Goal: Task Accomplishment & Management: Use online tool/utility

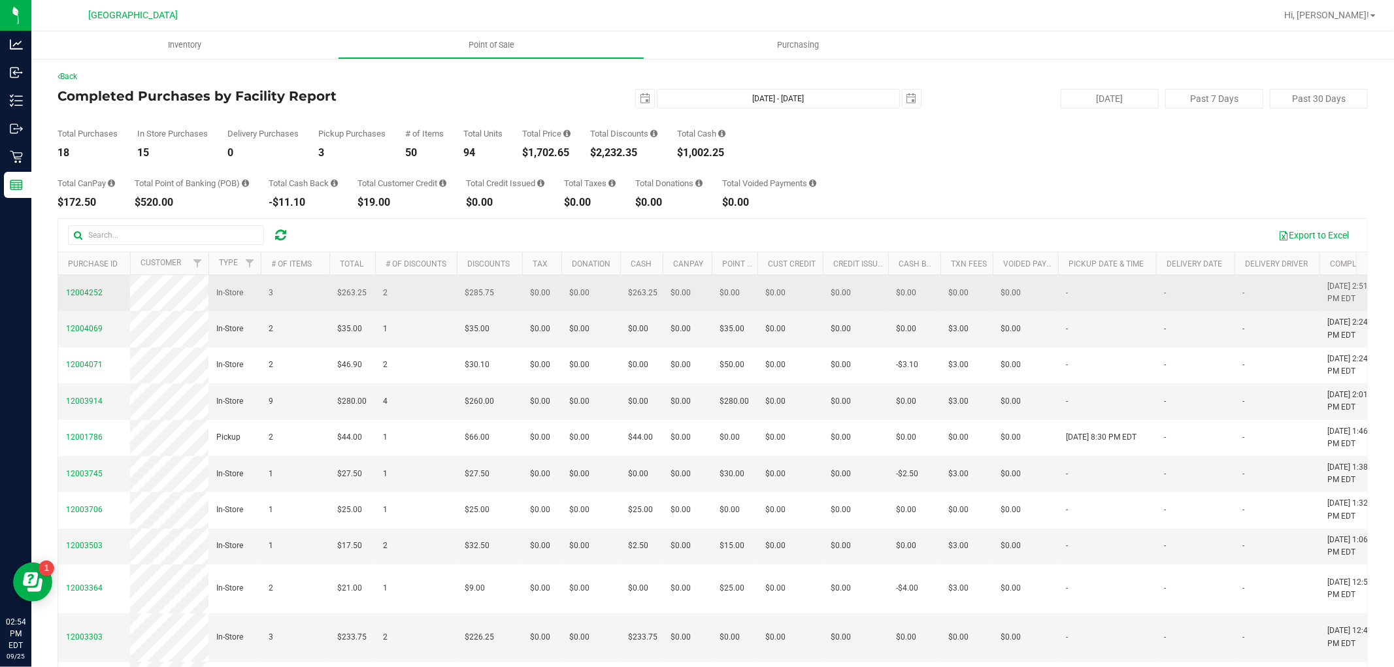
drag, startPoint x: 995, startPoint y: 450, endPoint x: 119, endPoint y: 304, distance: 888.0
click at [119, 304] on tbody "12004252 In-Store 3 $263.25 2 $285.75 $0.00 $0.00 $263.25 $0.00 $0.00 $0.00 $0.…" at bounding box center [993, 657] width 1870 height 764
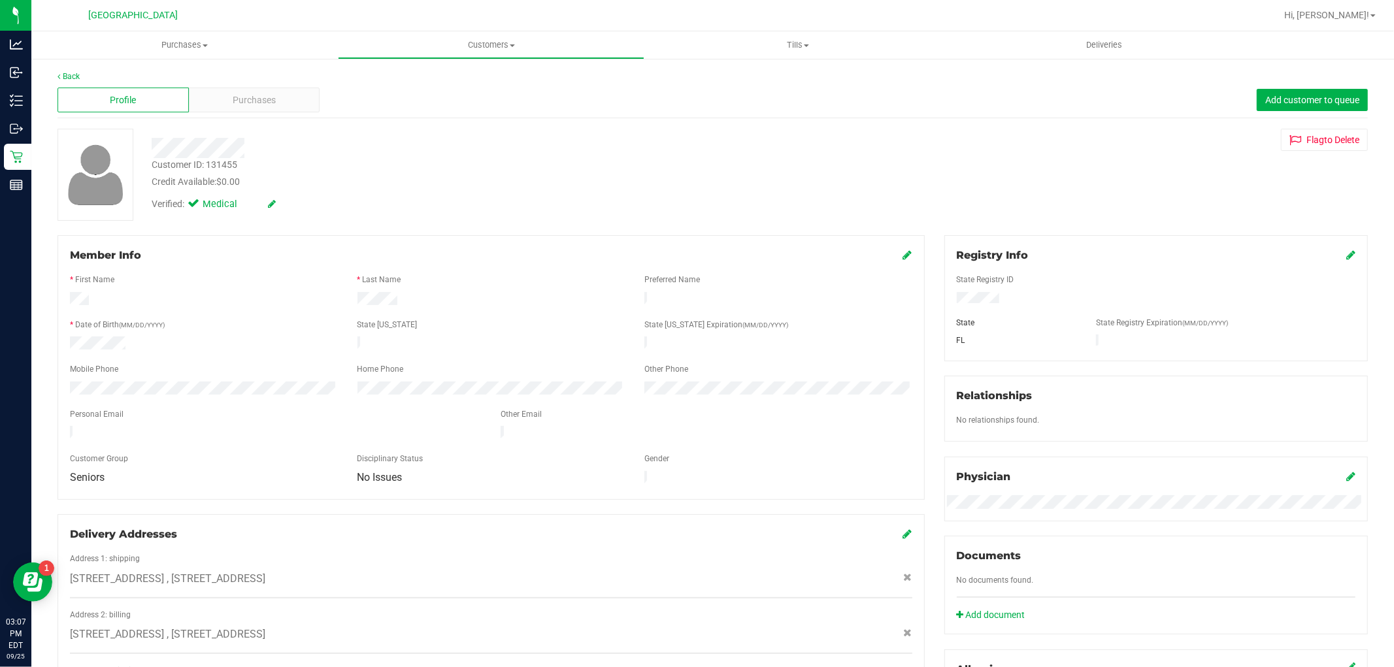
click at [212, 112] on div "Profile Purchases Add customer to queue" at bounding box center [713, 100] width 1311 height 36
click at [218, 102] on div "Purchases" at bounding box center [254, 100] width 131 height 25
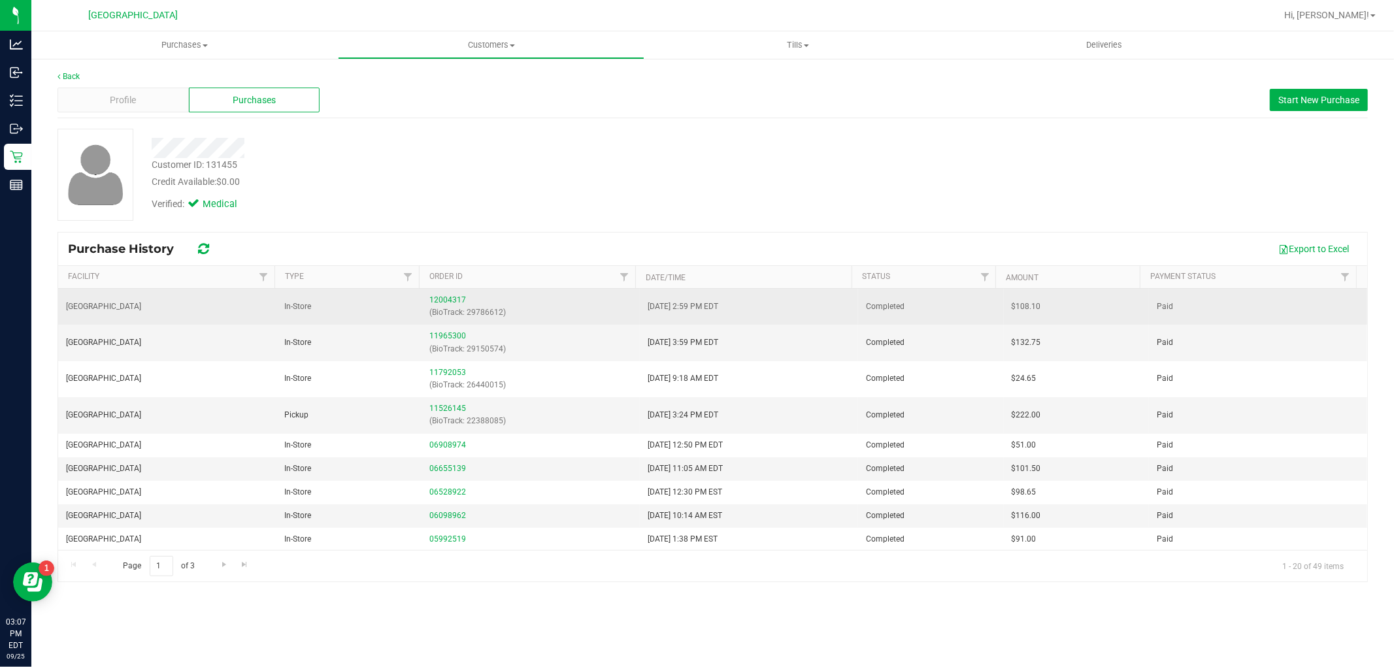
click at [443, 305] on div "12004317 (BioTrack: 29786612)" at bounding box center [530, 306] width 203 height 25
click at [445, 297] on link "12004317" at bounding box center [447, 299] width 37 height 9
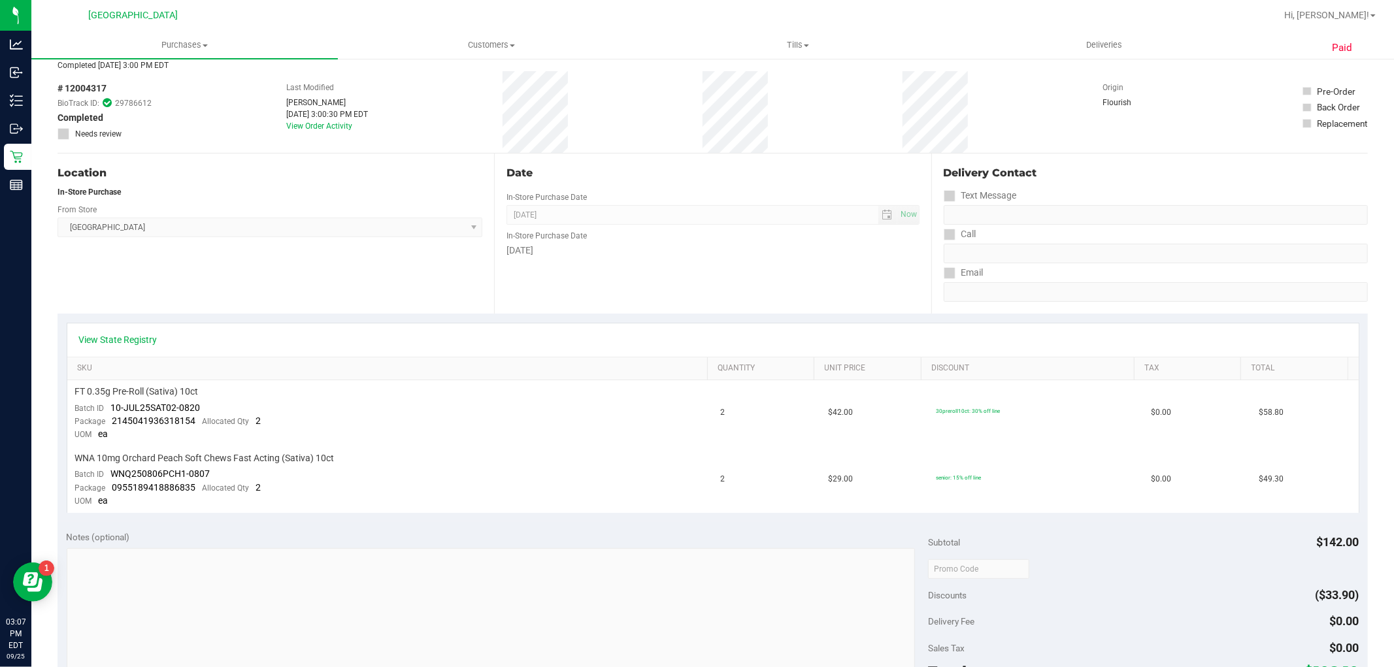
scroll to position [218, 0]
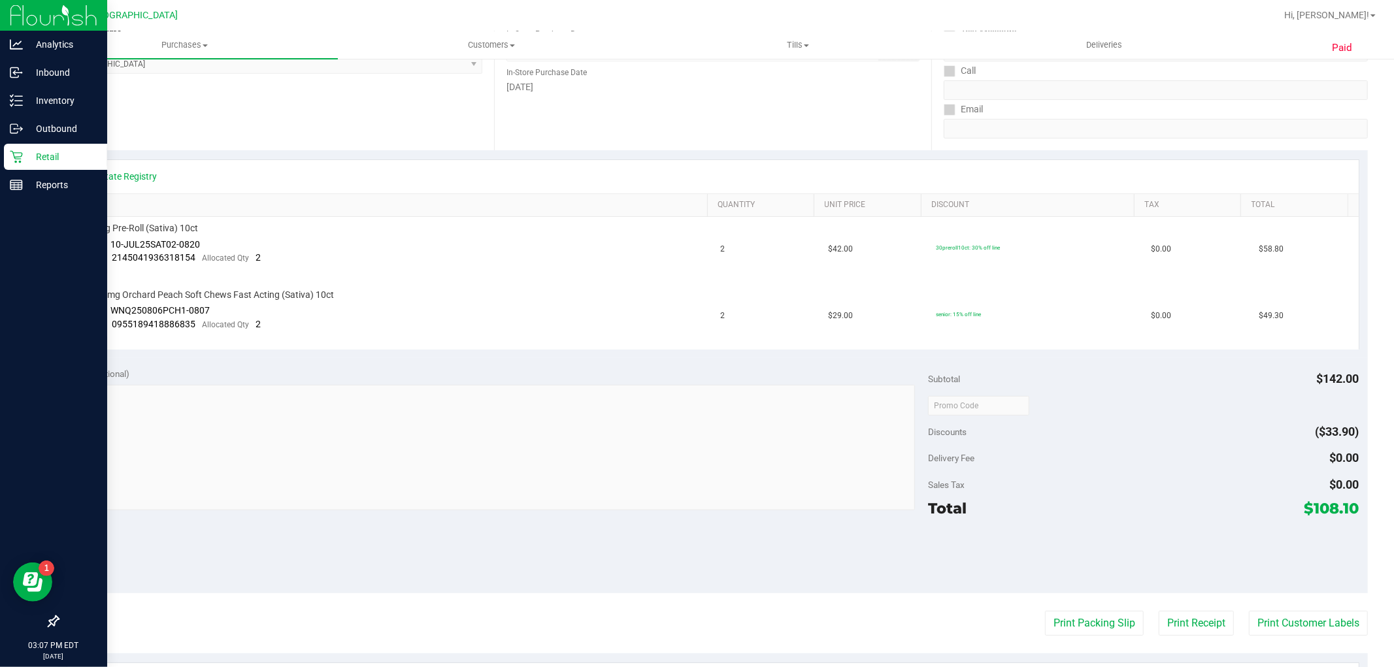
click at [27, 155] on p "Retail" at bounding box center [62, 157] width 78 height 16
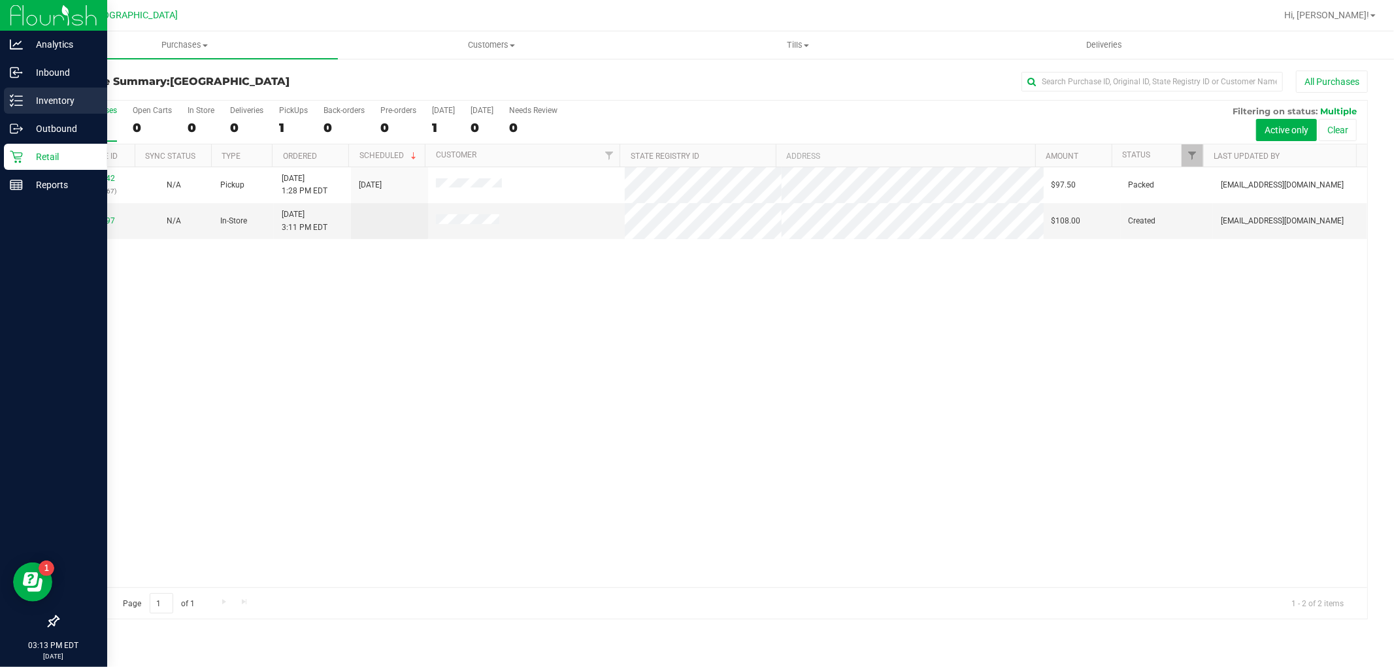
click at [11, 95] on icon at bounding box center [16, 100] width 13 height 13
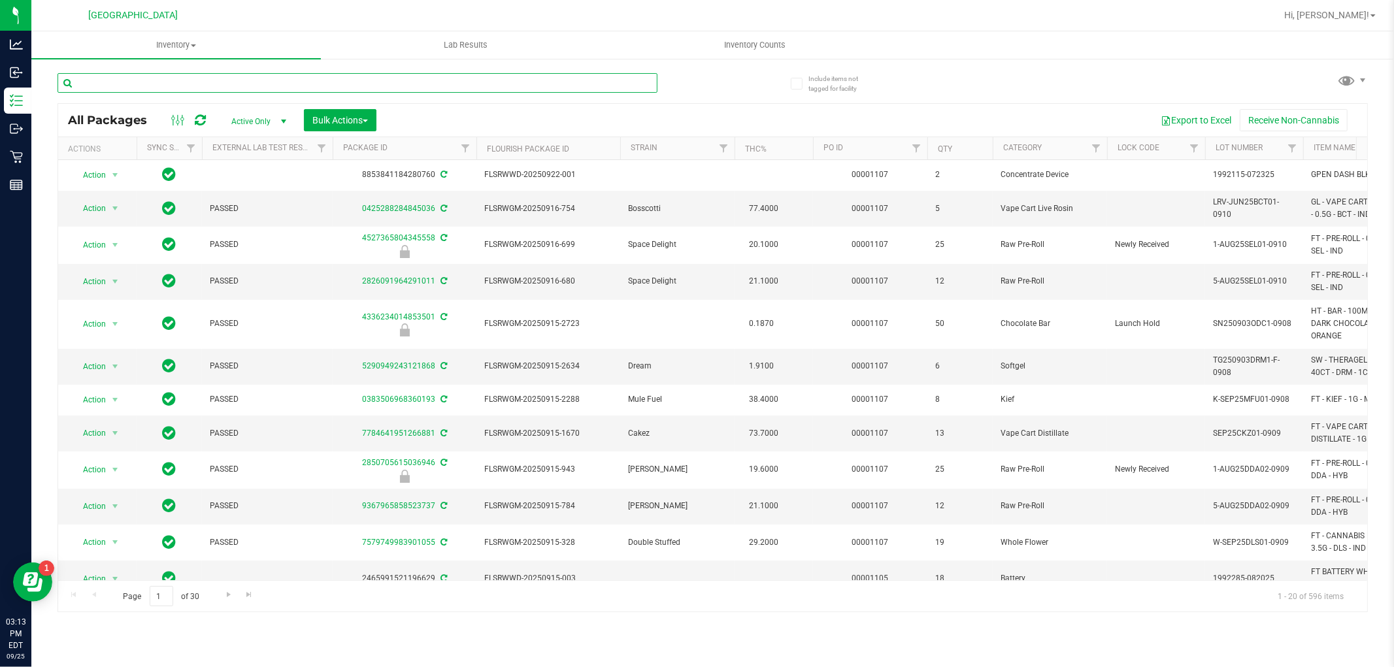
click at [205, 82] on input "text" at bounding box center [358, 83] width 600 height 20
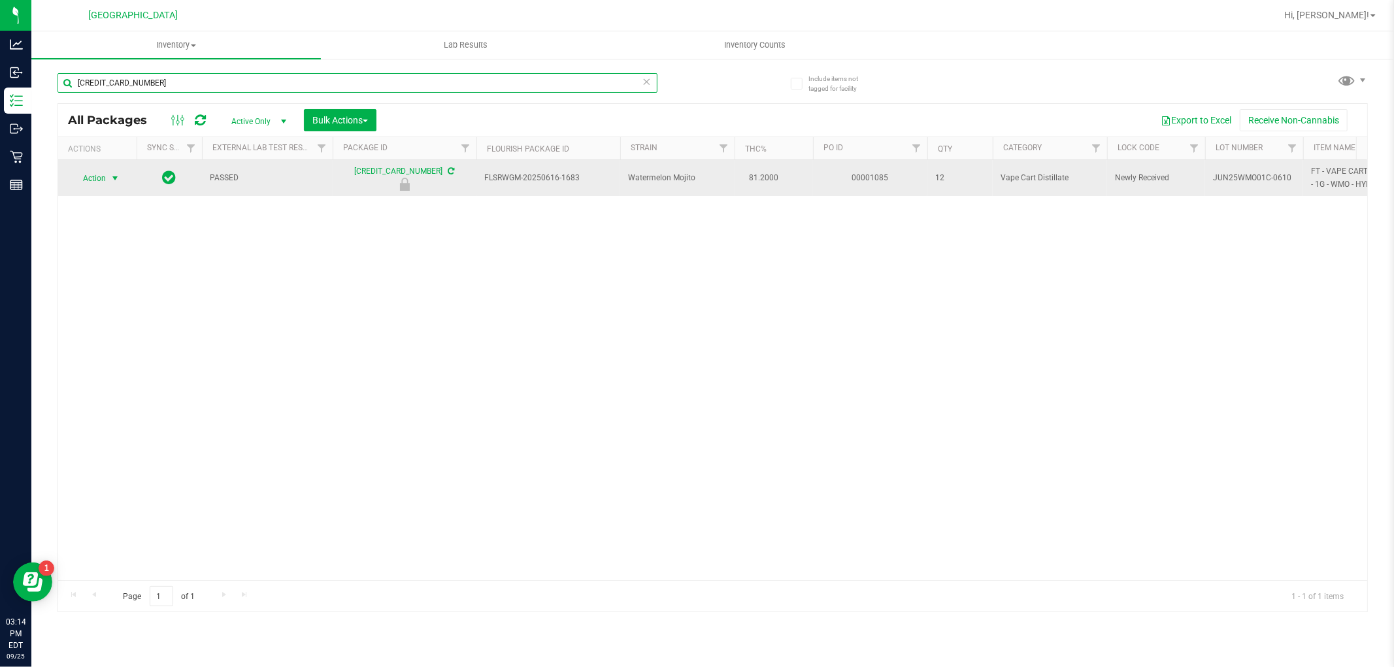
type input "5749941842595548"
click at [115, 178] on span "select" at bounding box center [115, 178] width 10 height 10
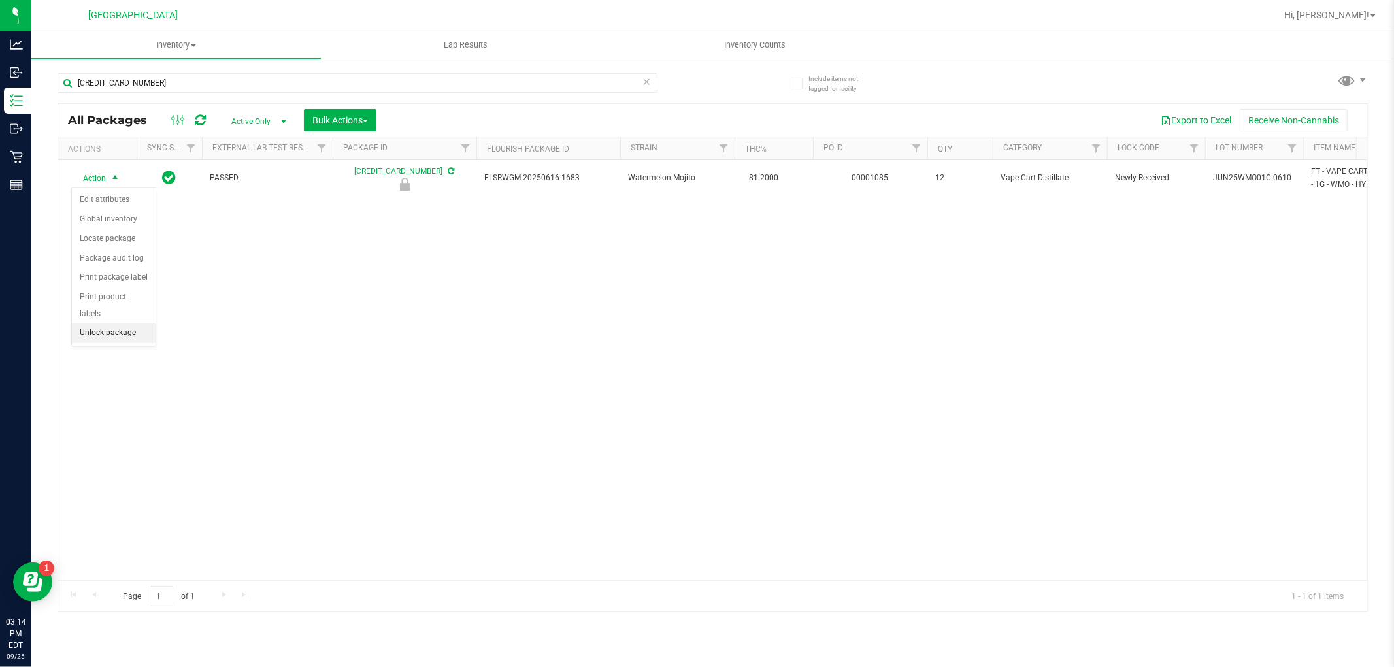
click at [136, 338] on li "Unlock package" at bounding box center [114, 334] width 84 height 20
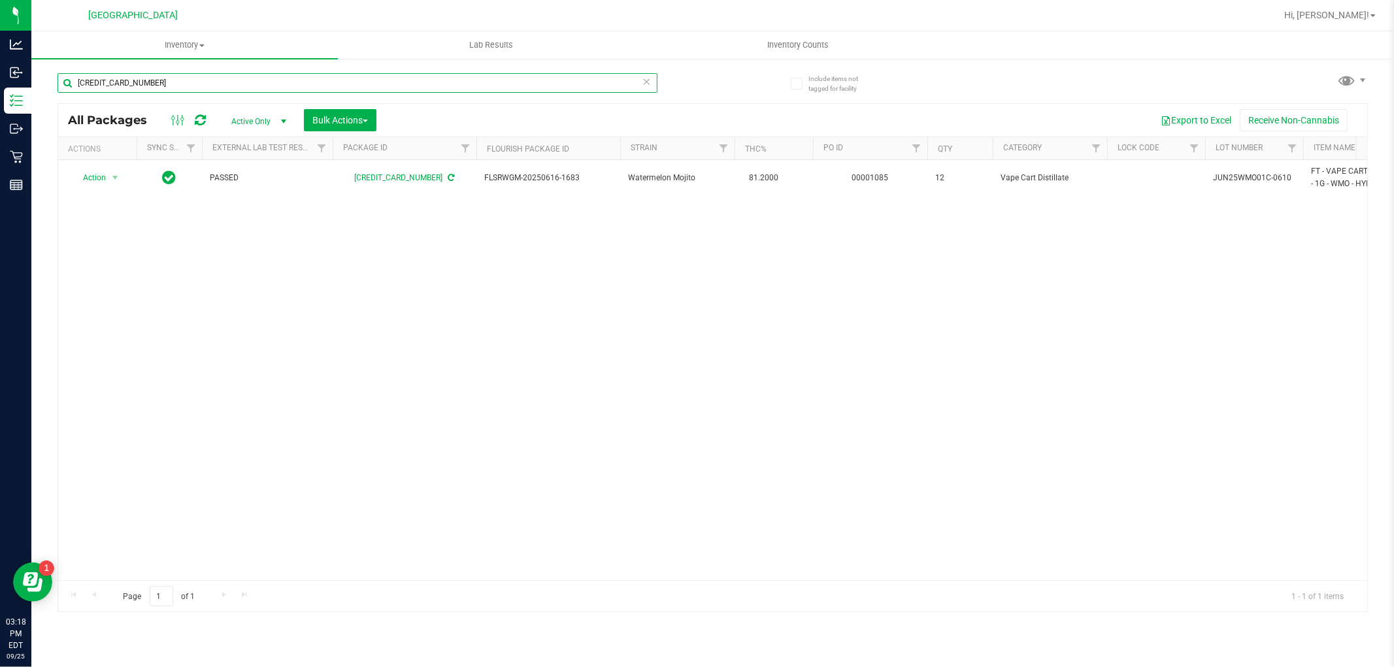
click at [655, 78] on input "5749941842595548" at bounding box center [358, 83] width 600 height 20
click at [646, 76] on icon at bounding box center [647, 81] width 9 height 16
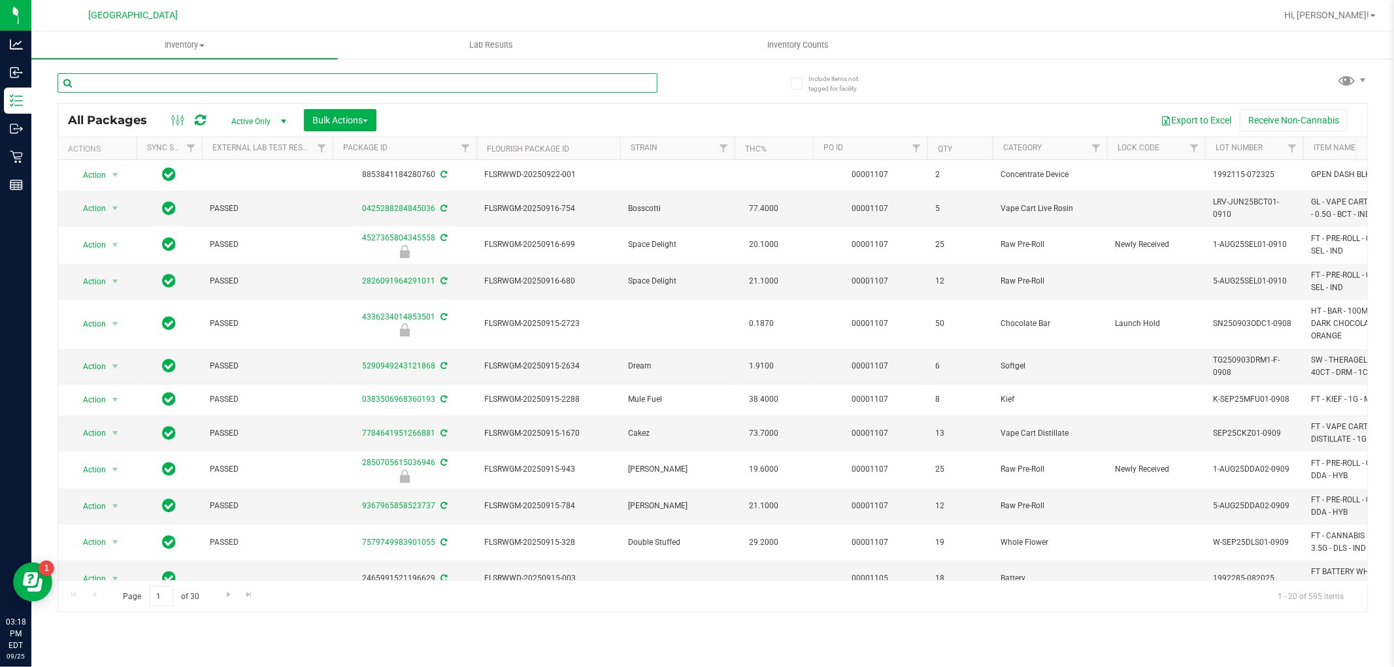
click at [183, 85] on input "text" at bounding box center [358, 83] width 600 height 20
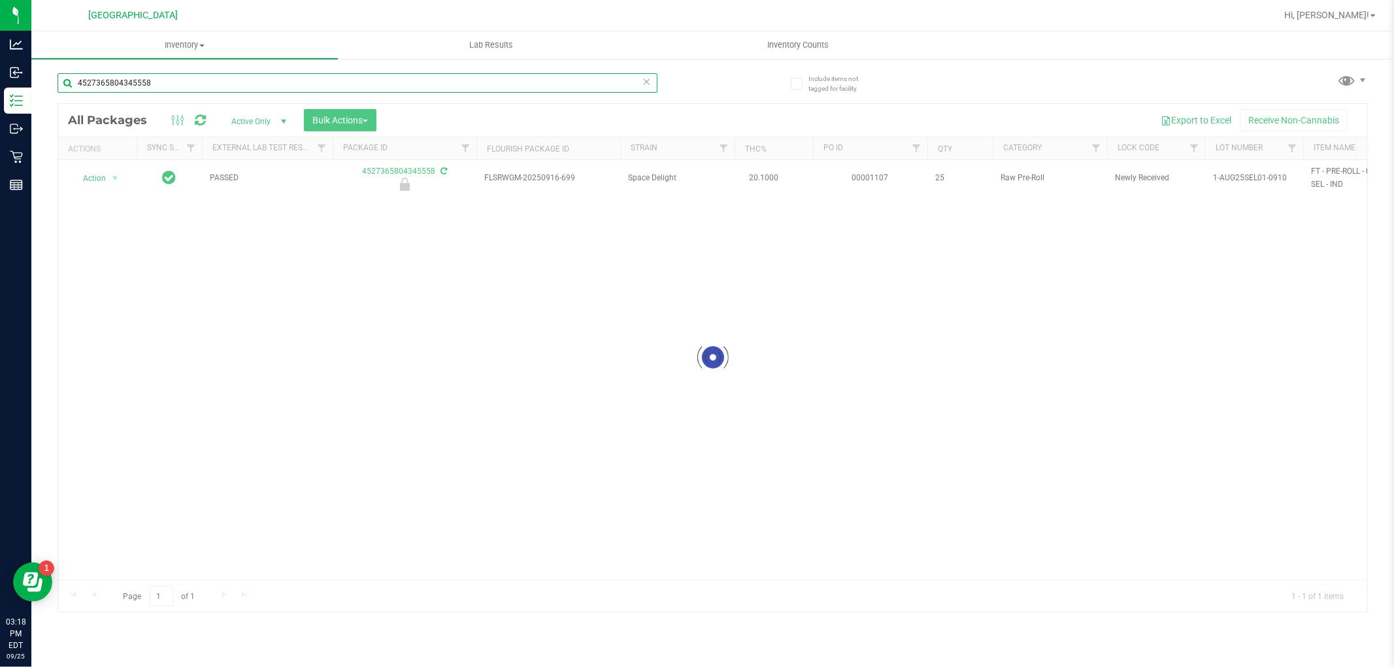
type input "4527365804345558"
click at [109, 180] on div at bounding box center [712, 358] width 1309 height 508
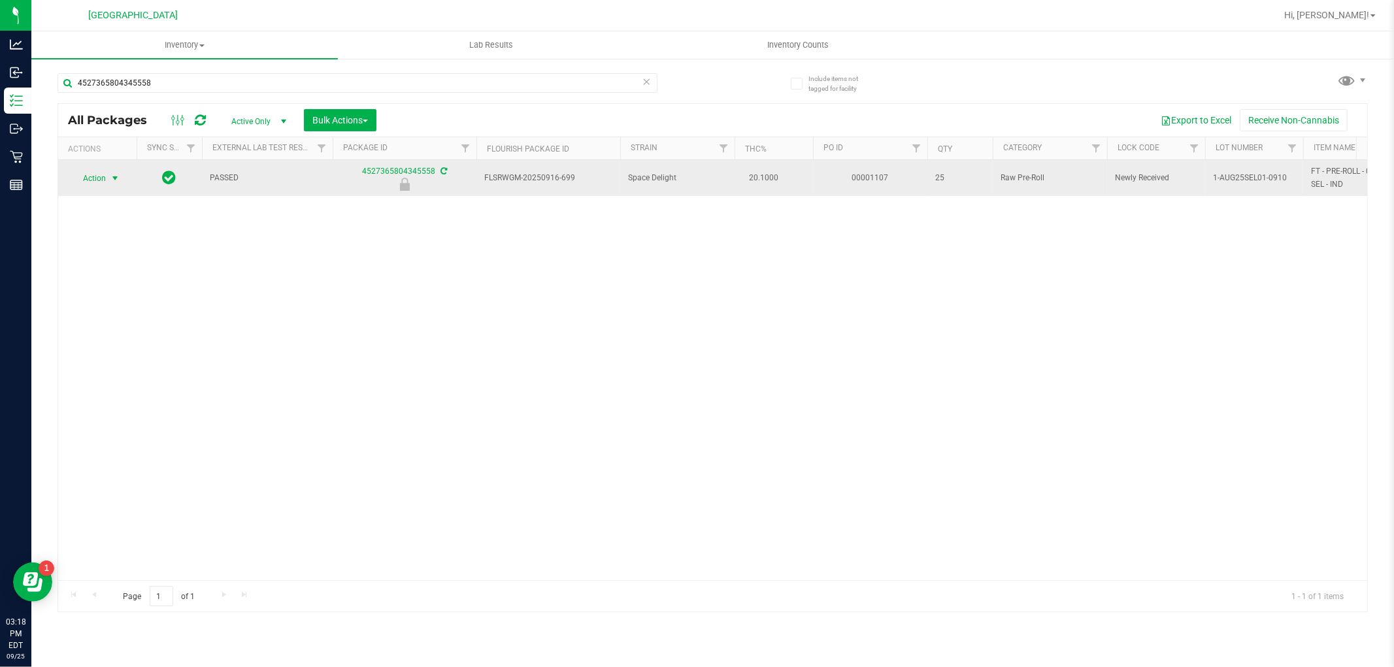
click at [115, 178] on span "select" at bounding box center [115, 178] width 10 height 10
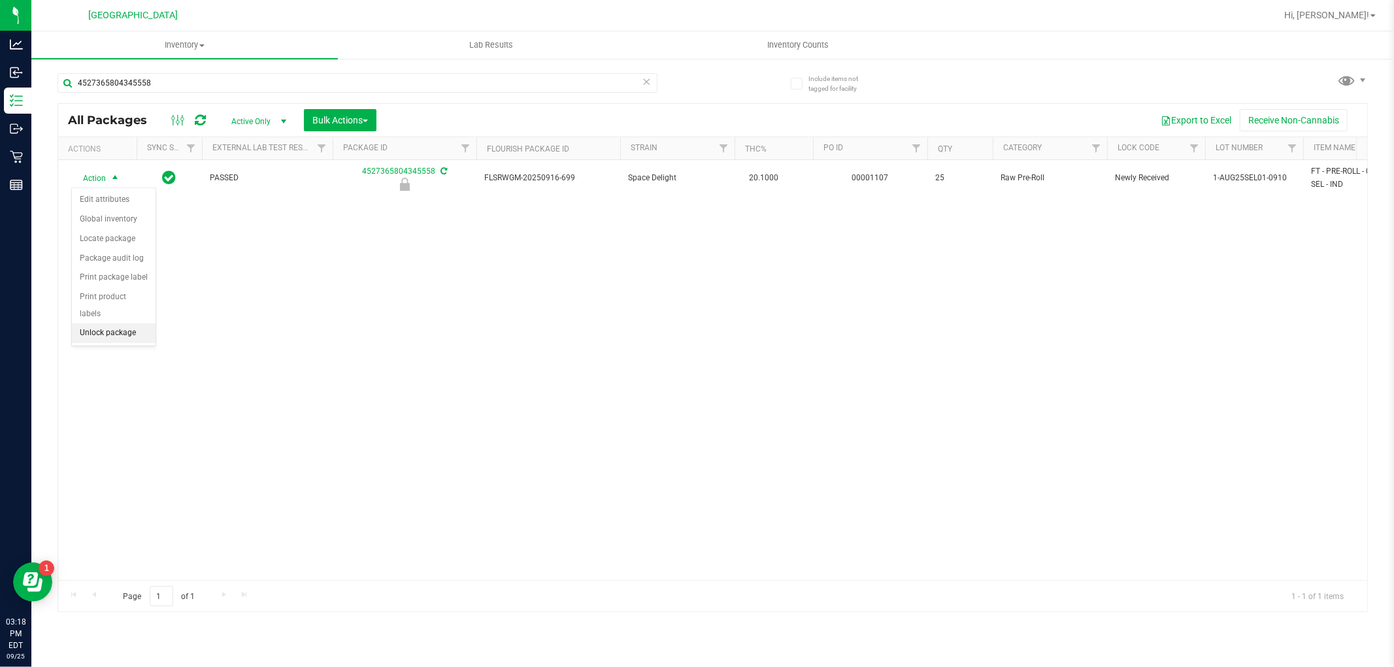
click at [106, 332] on li "Unlock package" at bounding box center [114, 334] width 84 height 20
click at [645, 87] on icon at bounding box center [647, 81] width 9 height 16
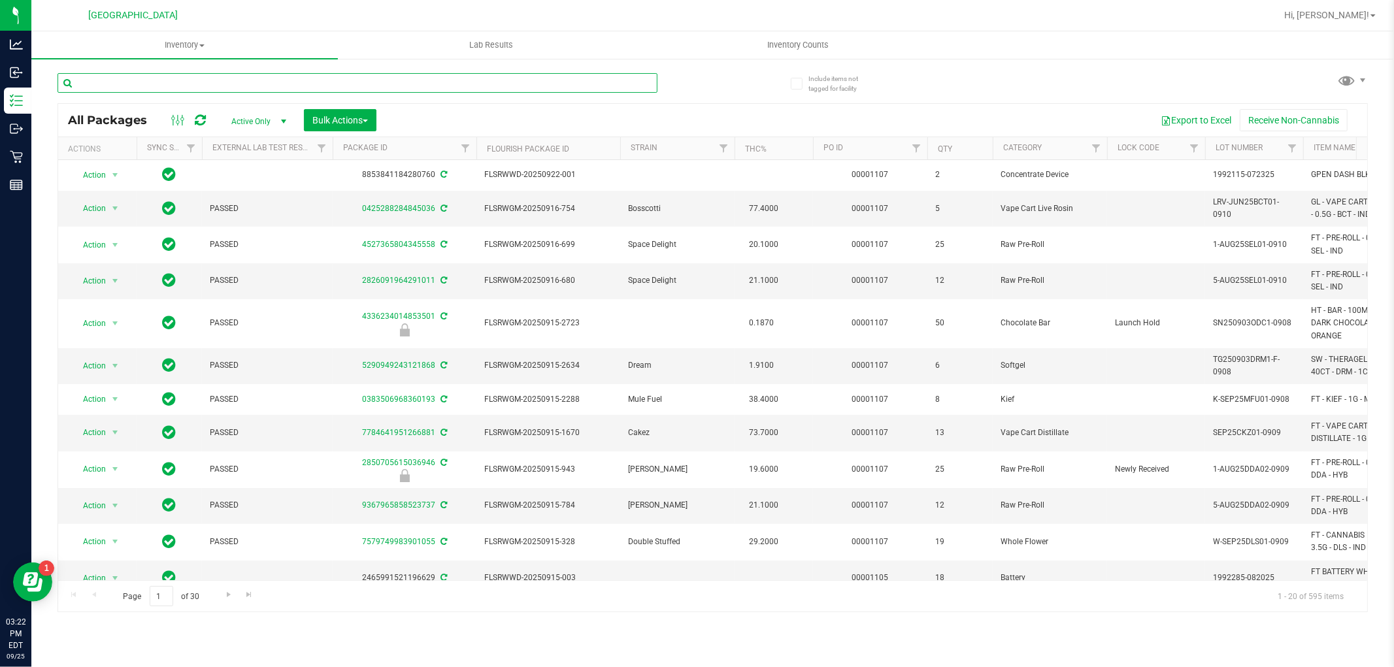
click at [229, 83] on input "text" at bounding box center [358, 83] width 600 height 20
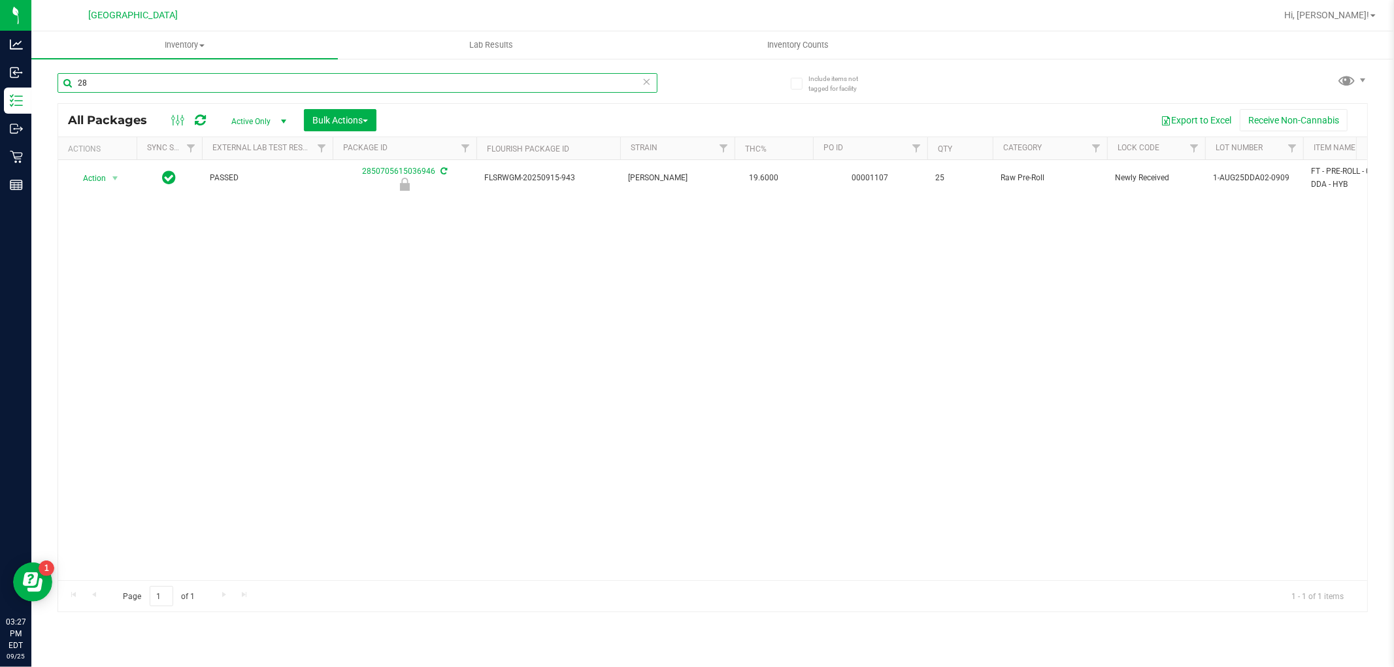
type input "2"
type input "0262375846985316"
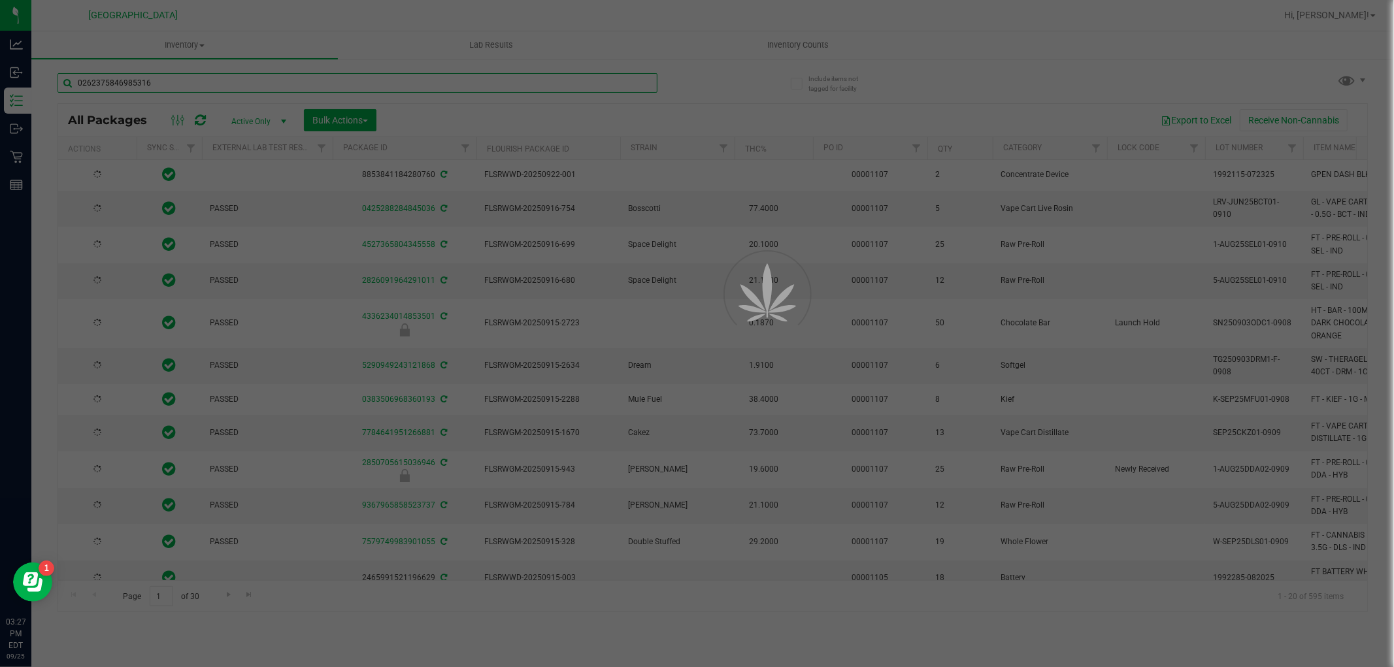
type input "2026-03-16"
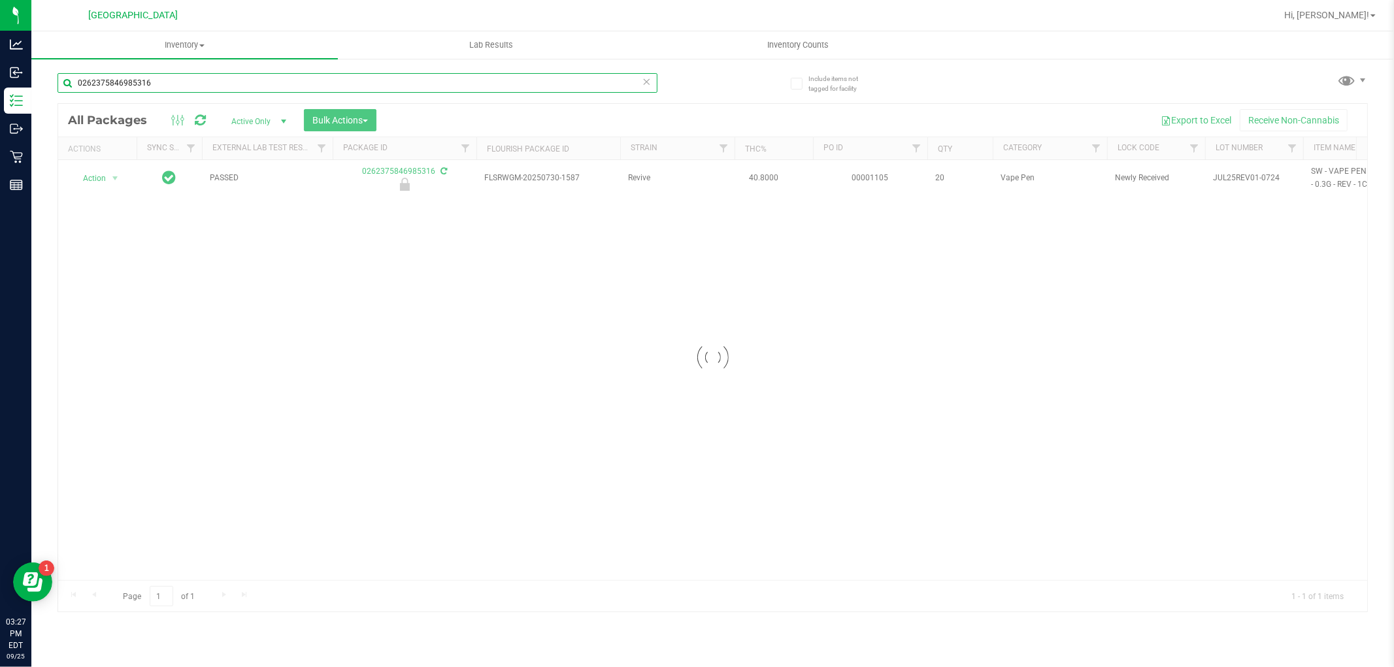
type input "0262375846985316"
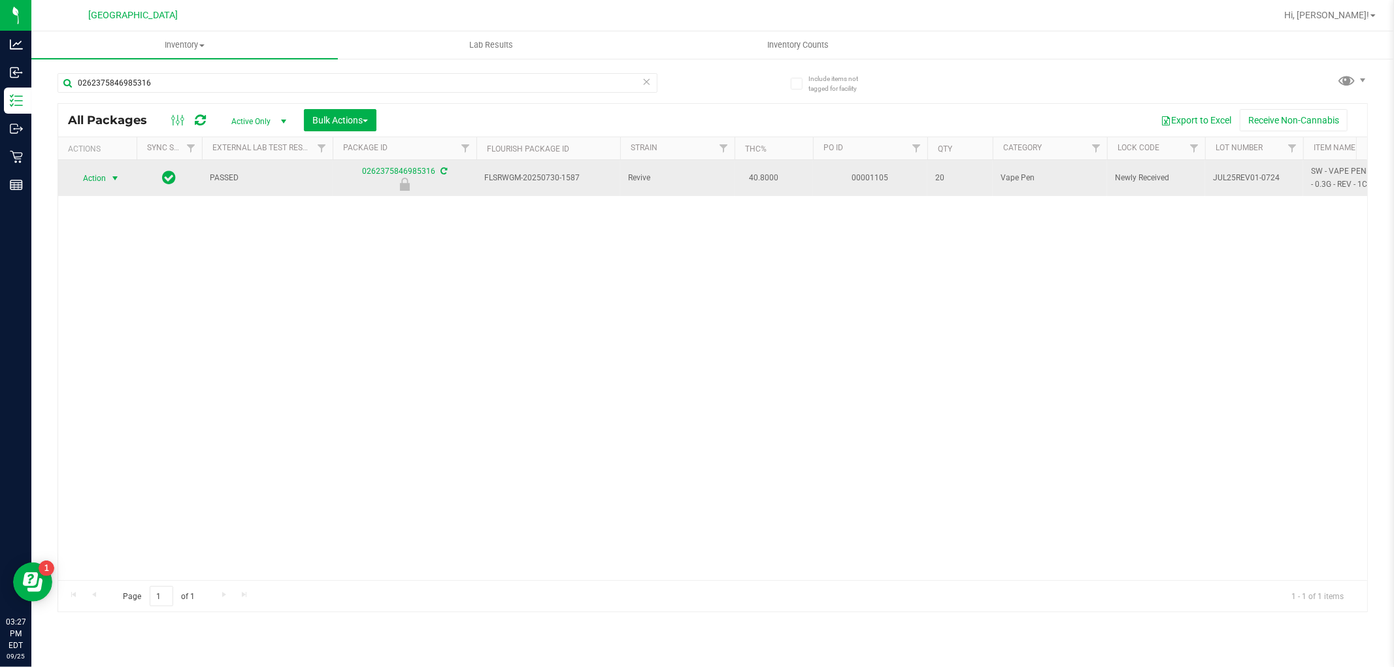
click at [120, 185] on span "select" at bounding box center [115, 178] width 16 height 18
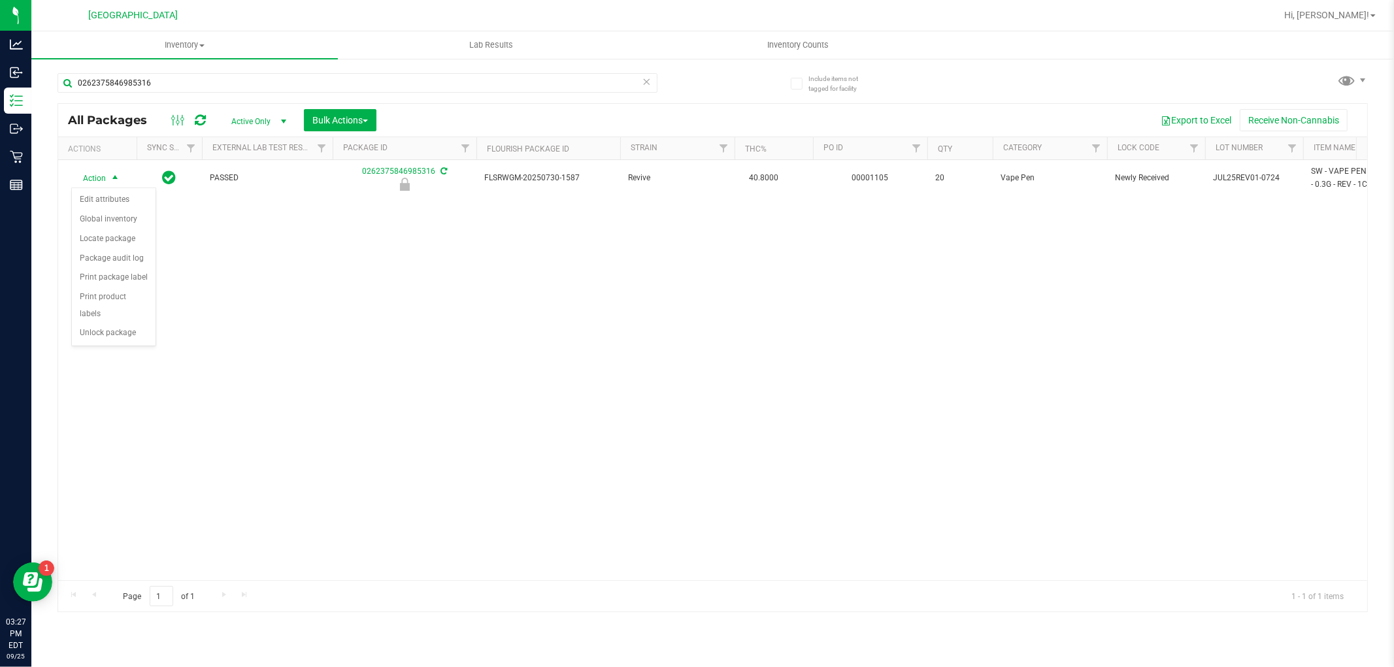
click at [135, 348] on div "Action Action Edit attributes Global inventory Locate package Package audit log…" at bounding box center [712, 370] width 1309 height 420
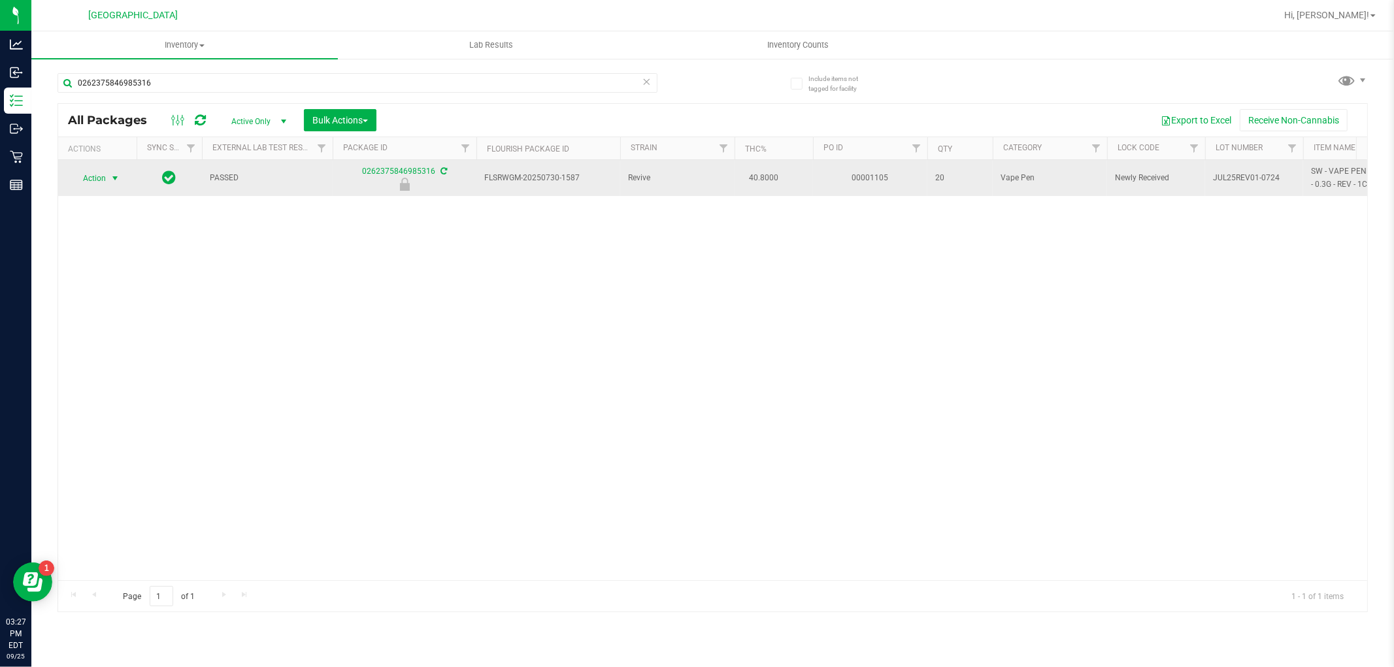
click at [103, 182] on span "Action" at bounding box center [88, 178] width 35 height 18
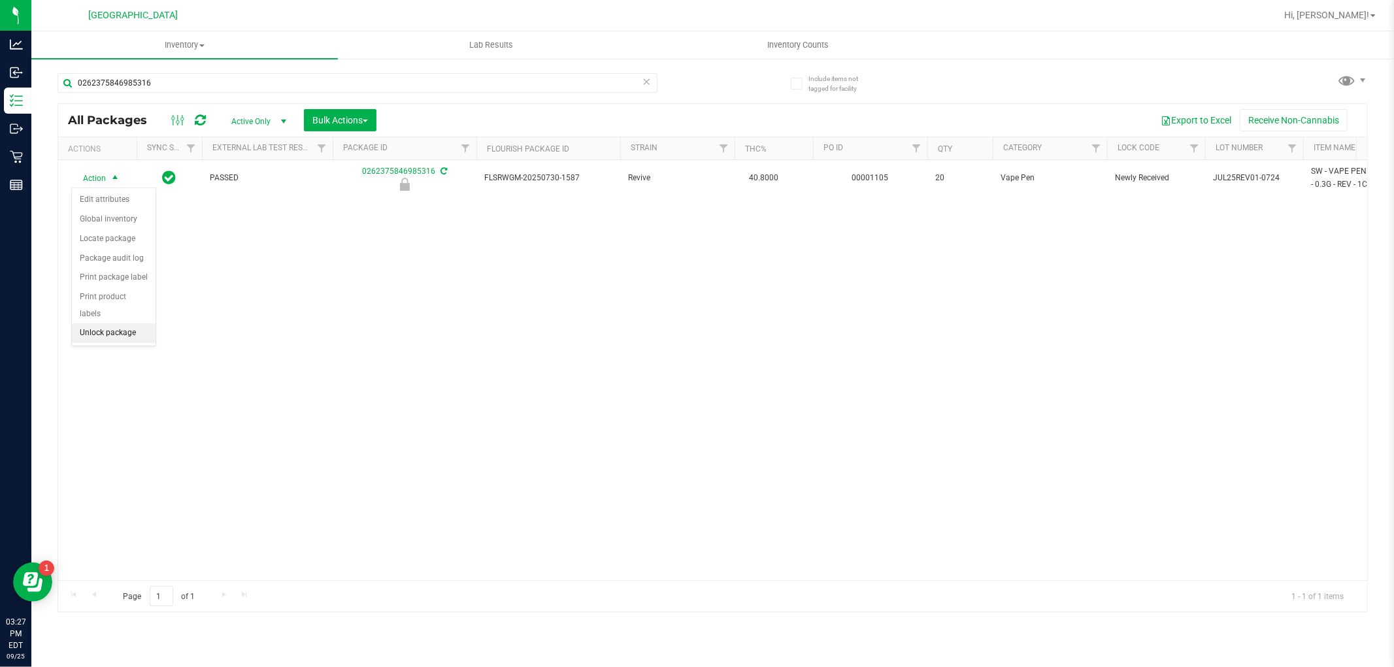
click at [133, 331] on li "Unlock package" at bounding box center [114, 334] width 84 height 20
